Goal: Navigation & Orientation: Go to known website

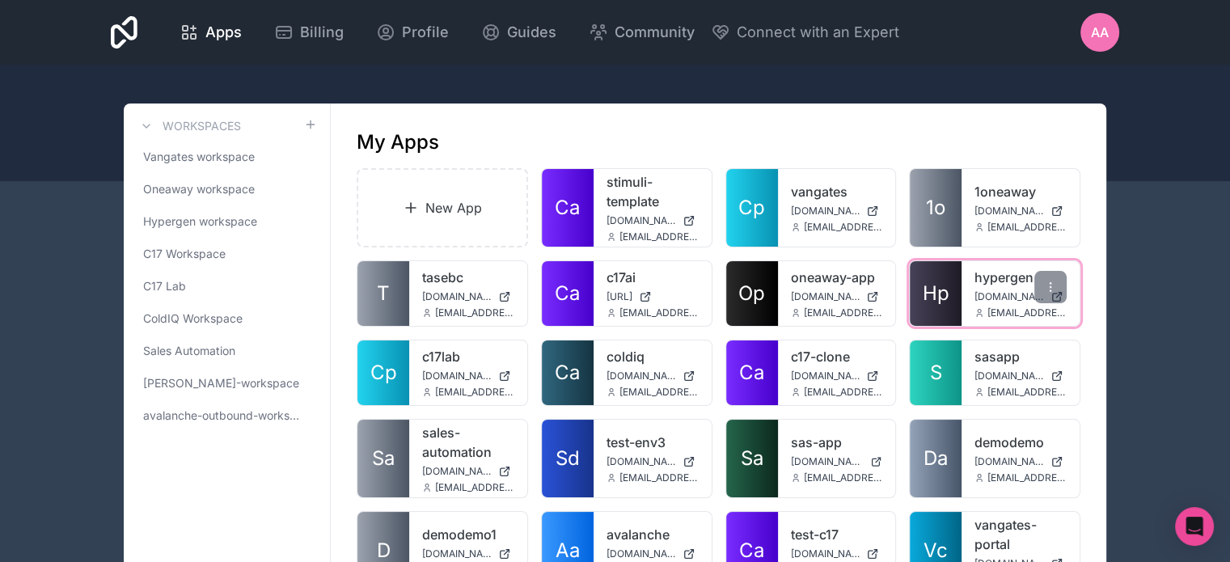
click at [950, 268] on link "Hp" at bounding box center [936, 293] width 52 height 65
click at [965, 300] on div "hypergen [DOMAIN_NAME] [EMAIL_ADDRESS][DOMAIN_NAME]" at bounding box center [1021, 293] width 118 height 65
click at [934, 292] on span "Hp" at bounding box center [936, 294] width 27 height 26
